Goal: Task Accomplishment & Management: Manage account settings

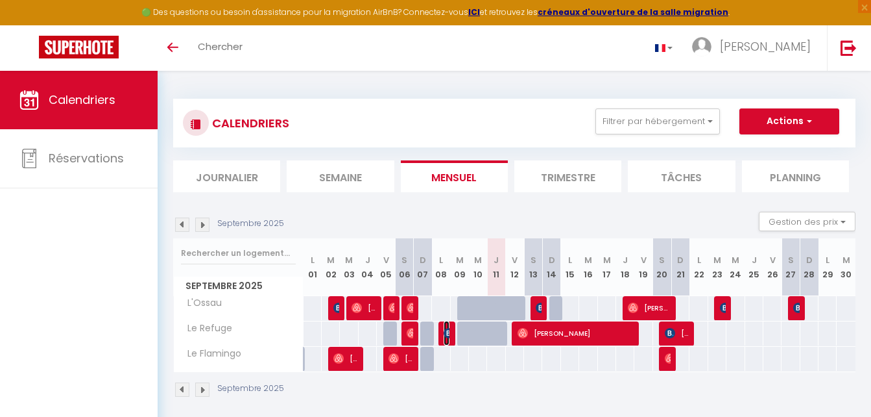
click at [448, 337] on img at bounding box center [449, 333] width 10 height 10
select select "OK"
select select "0"
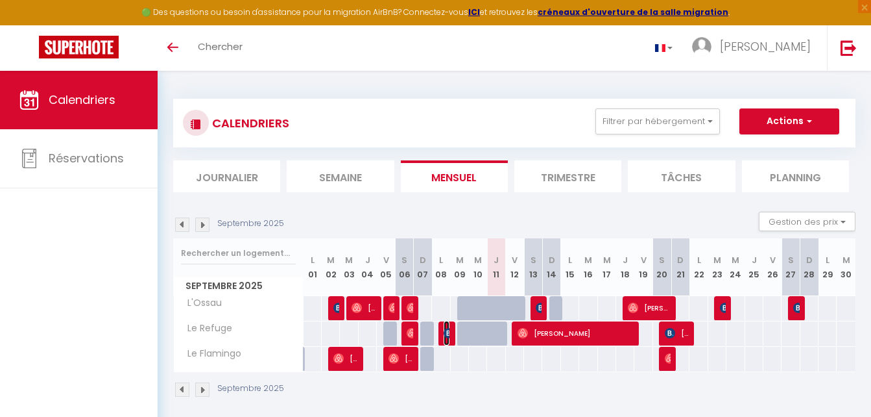
select select "1"
select select
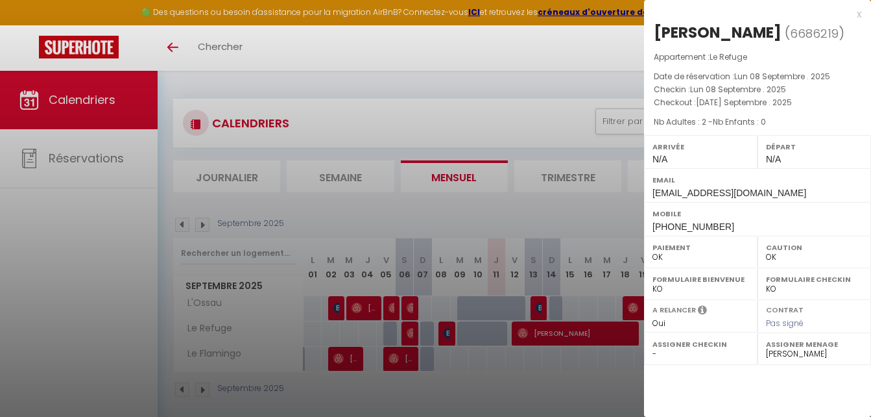
click at [446, 354] on div at bounding box center [435, 208] width 871 height 417
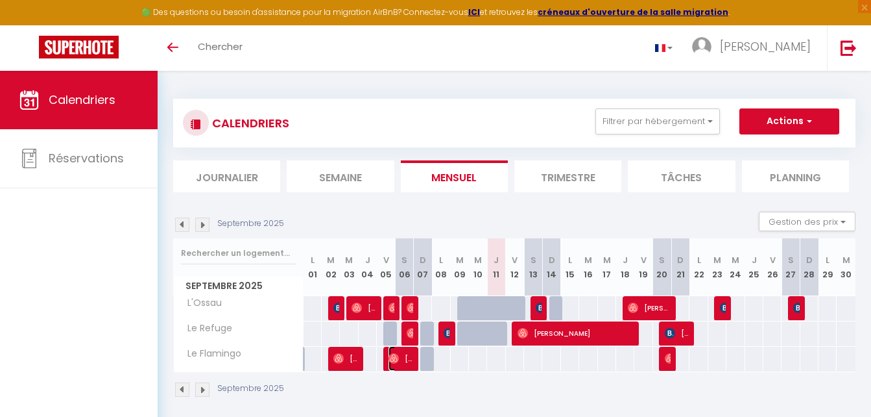
click at [400, 362] on span "[PERSON_NAME]" at bounding box center [401, 358] width 24 height 25
select select "50841"
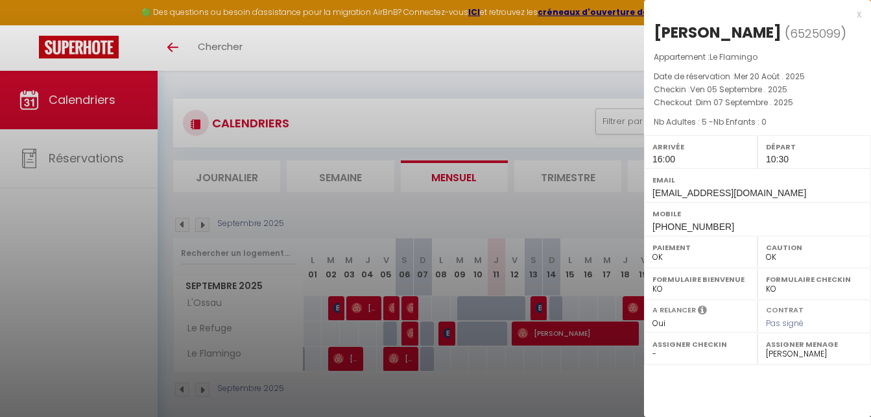
click at [592, 367] on div at bounding box center [435, 208] width 871 height 417
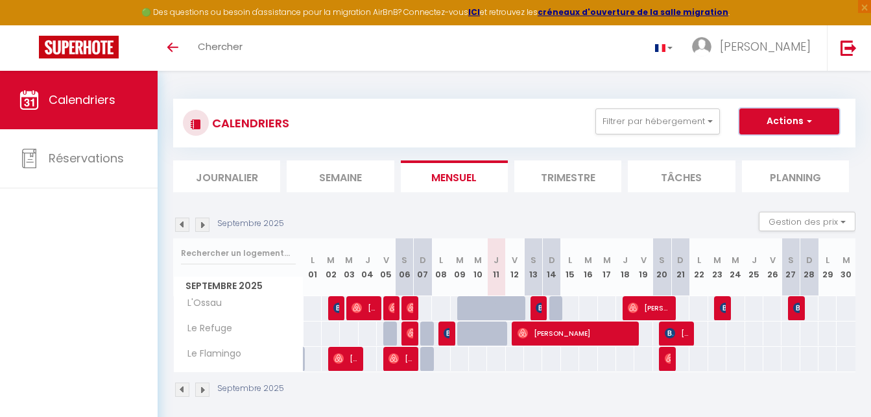
click at [775, 126] on button "Actions" at bounding box center [790, 121] width 100 height 26
click at [520, 382] on div "Septembre 2025" at bounding box center [514, 391] width 683 height 38
click at [348, 361] on span "[PERSON_NAME]" at bounding box center [346, 358] width 24 height 25
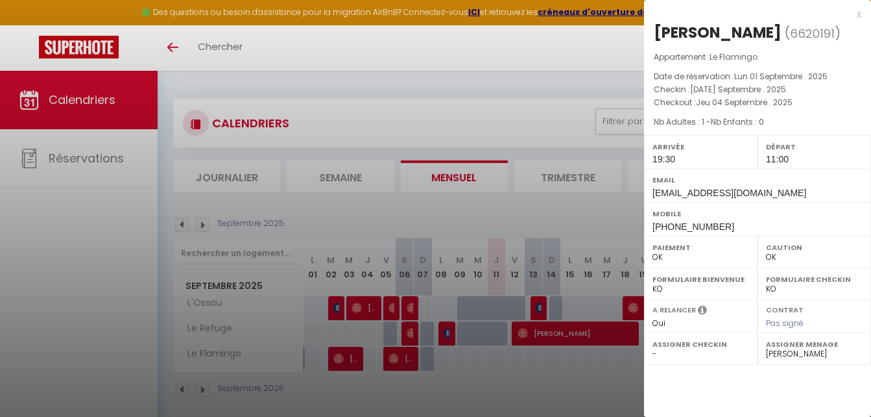
click at [860, 15] on div "x" at bounding box center [752, 14] width 217 height 16
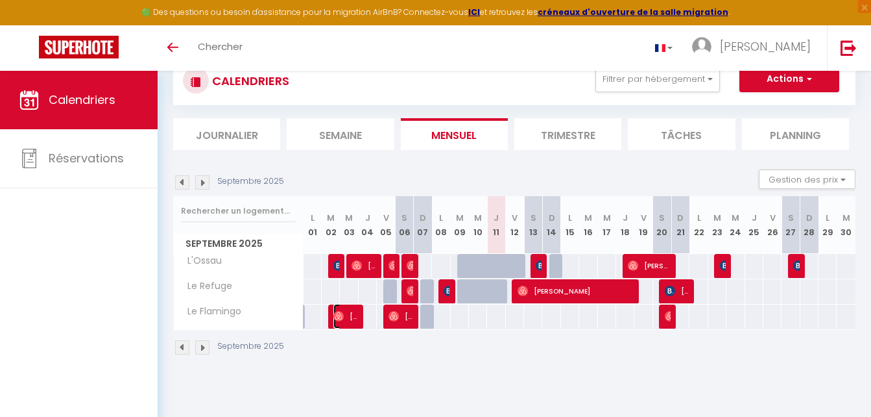
scroll to position [71, 0]
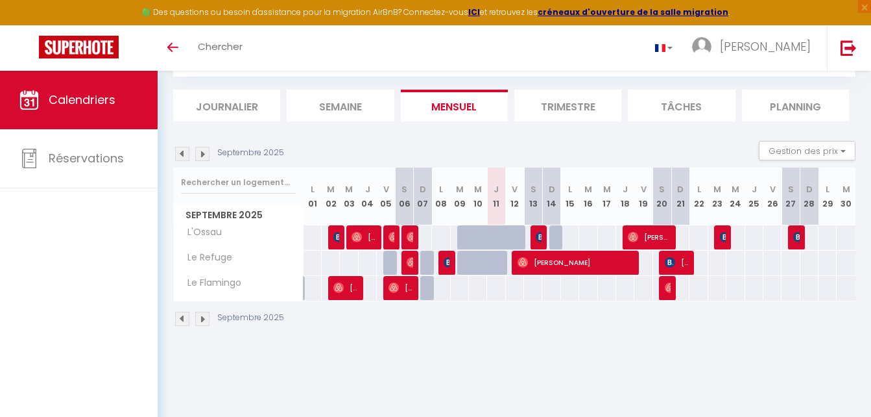
click at [203, 154] on img at bounding box center [202, 154] width 14 height 14
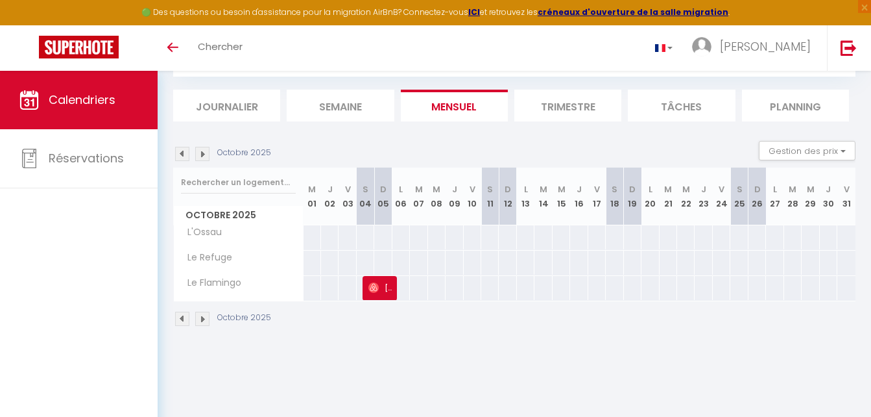
click at [184, 151] on img at bounding box center [182, 154] width 14 height 14
